Goal: Check status: Check status

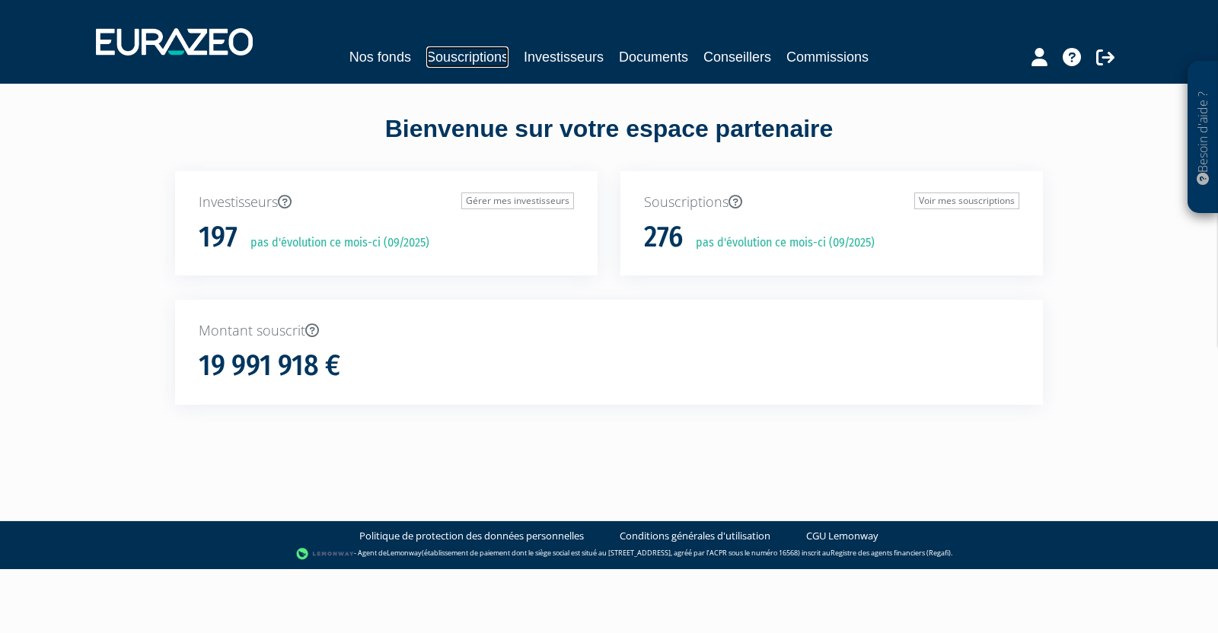
drag, startPoint x: 0, startPoint y: 0, endPoint x: 499, endPoint y: 54, distance: 501.6
click at [499, 54] on link "Souscriptions" at bounding box center [467, 56] width 82 height 21
click at [517, 53] on div "Nos fonds Souscriptions Investisseurs Documents Conseillers Commissions" at bounding box center [609, 56] width 700 height 21
click at [552, 63] on link "Investisseurs" at bounding box center [564, 56] width 80 height 21
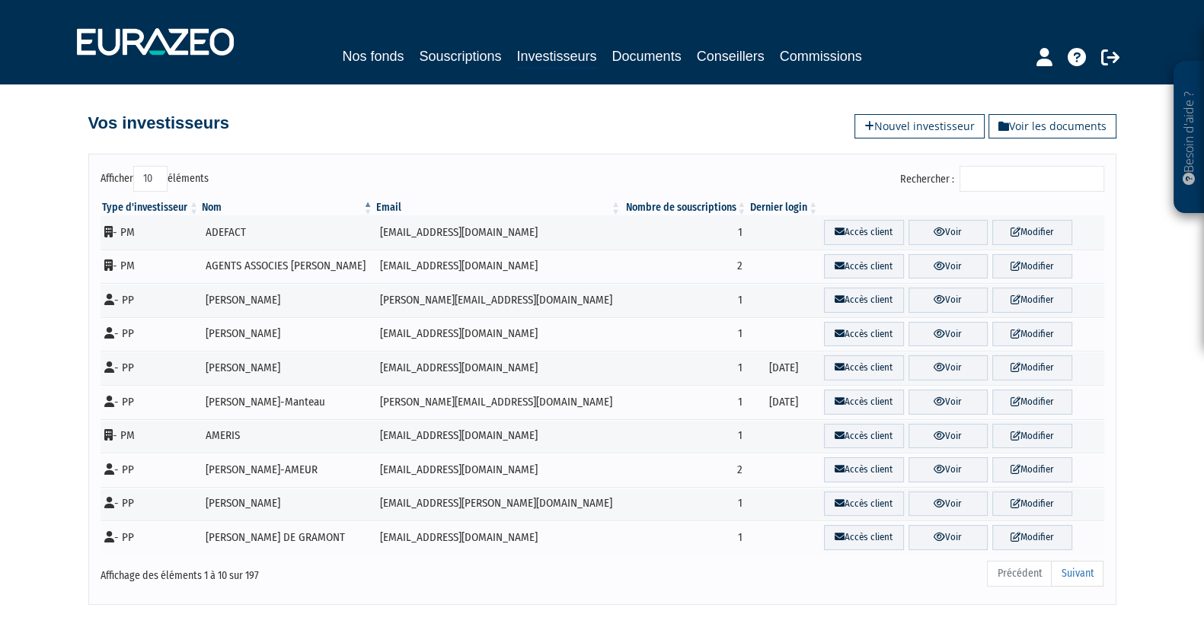
click at [1009, 174] on input "Rechercher :" at bounding box center [1031, 179] width 145 height 26
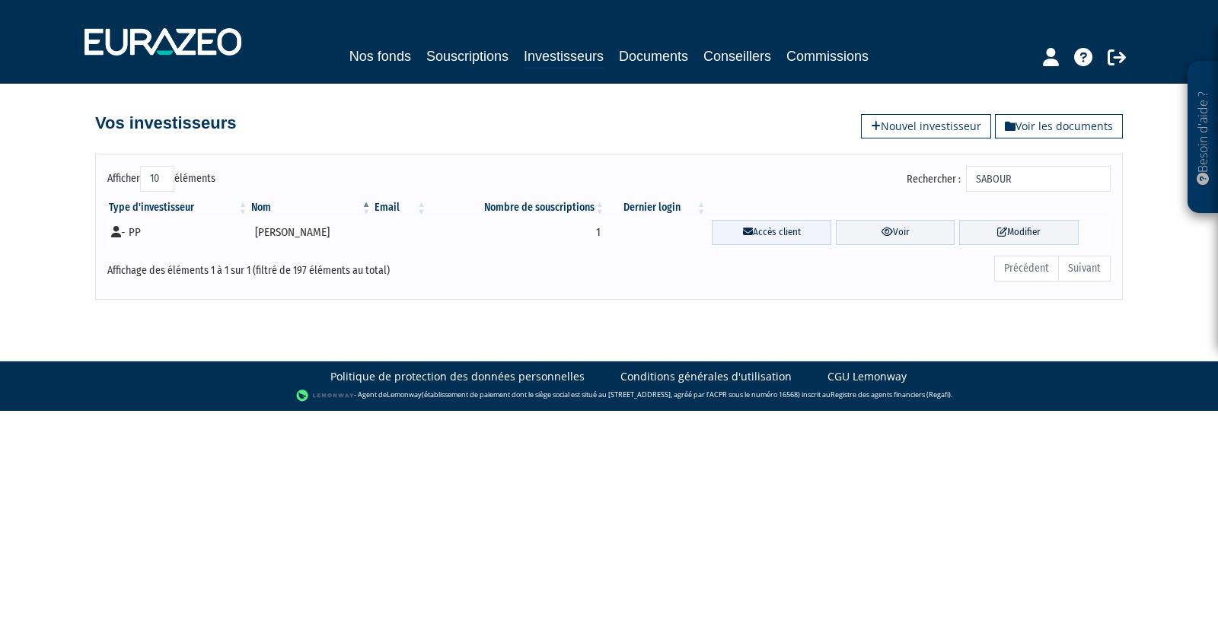
type input "SABOUR"
click at [791, 220] on link "Accès client" at bounding box center [772, 232] width 120 height 25
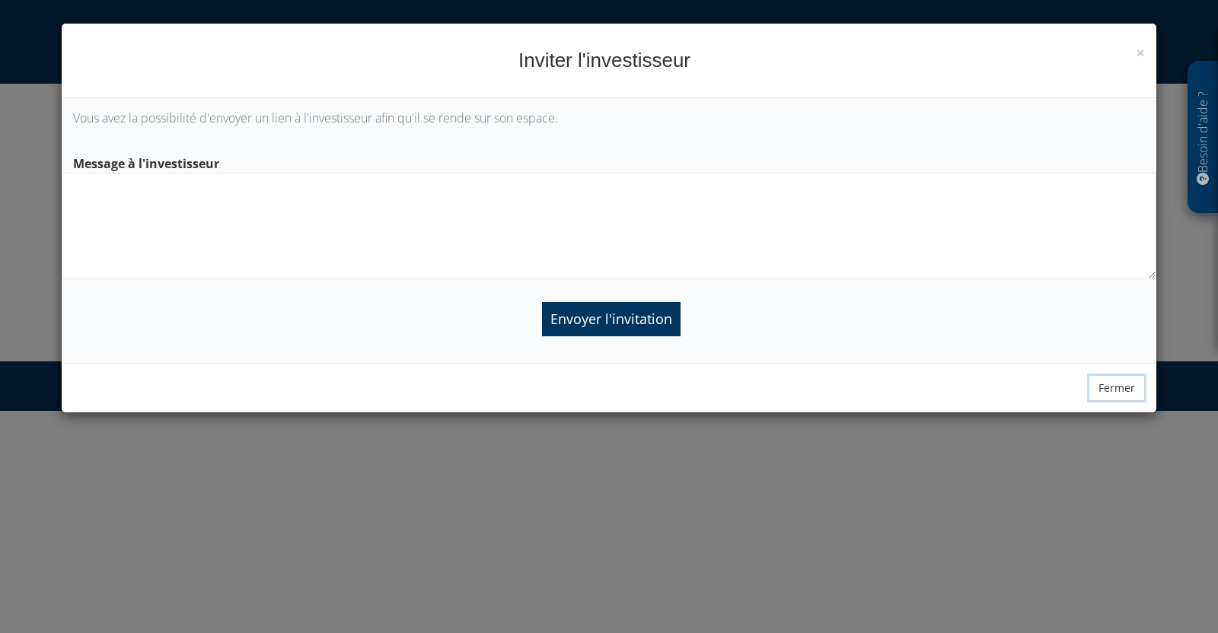
click at [1129, 387] on button "Fermer" at bounding box center [1117, 388] width 56 height 26
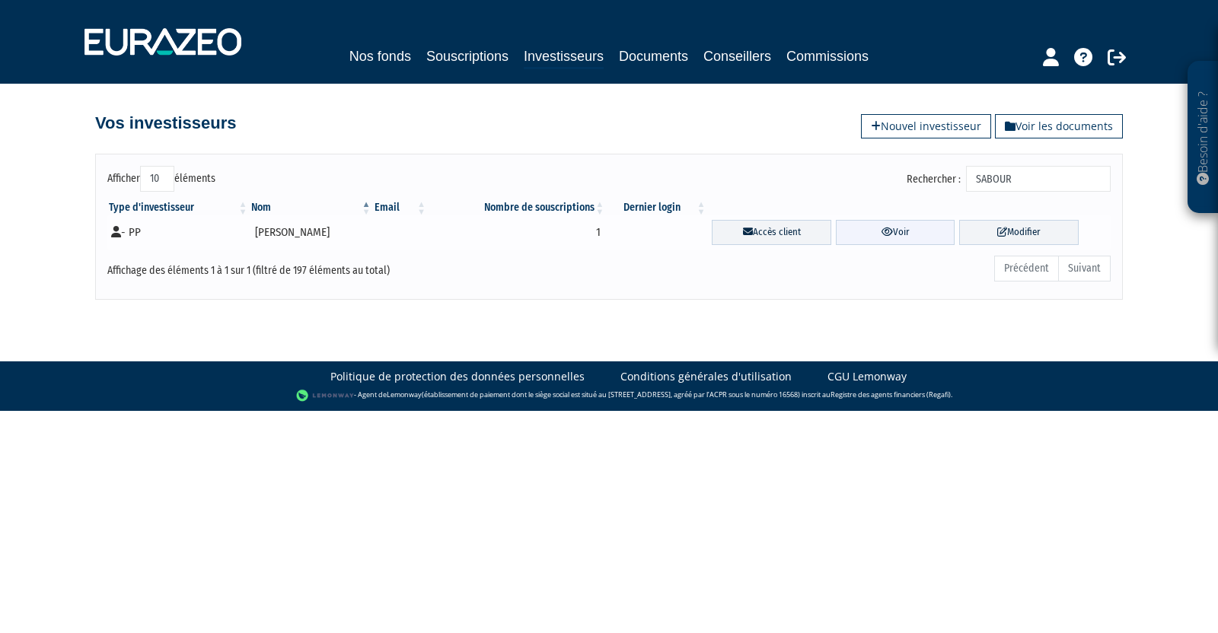
click at [920, 232] on link "Voir" at bounding box center [896, 232] width 120 height 25
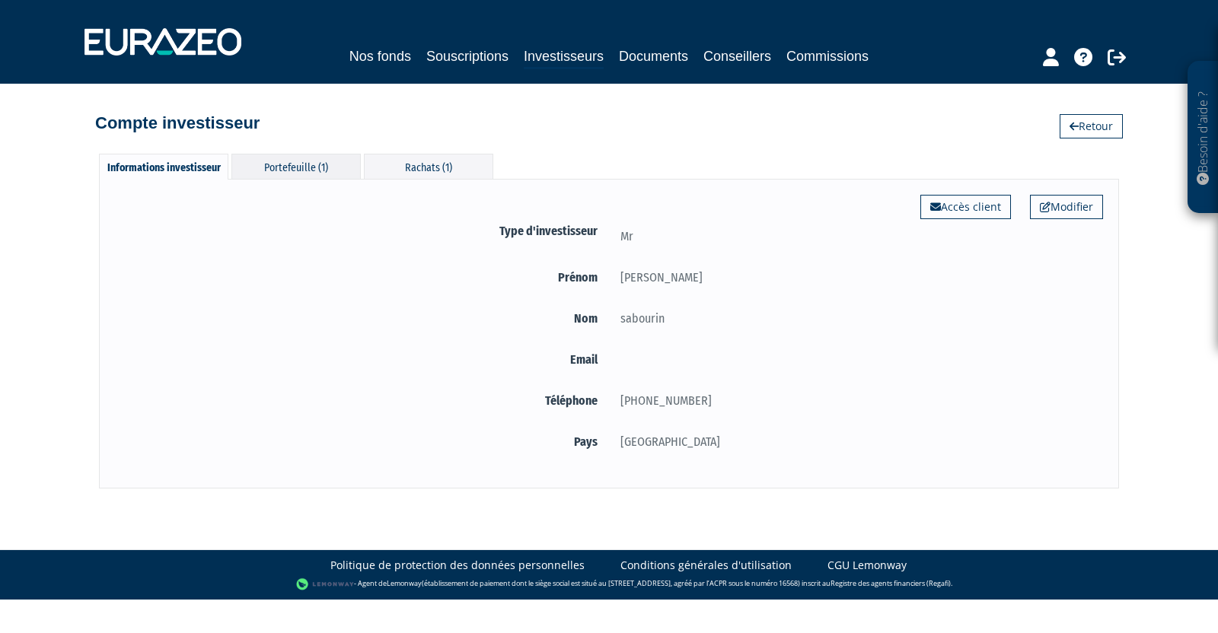
click at [350, 161] on div "Portefeuille (1)" at bounding box center [295, 166] width 129 height 25
